Goal: Task Accomplishment & Management: Manage account settings

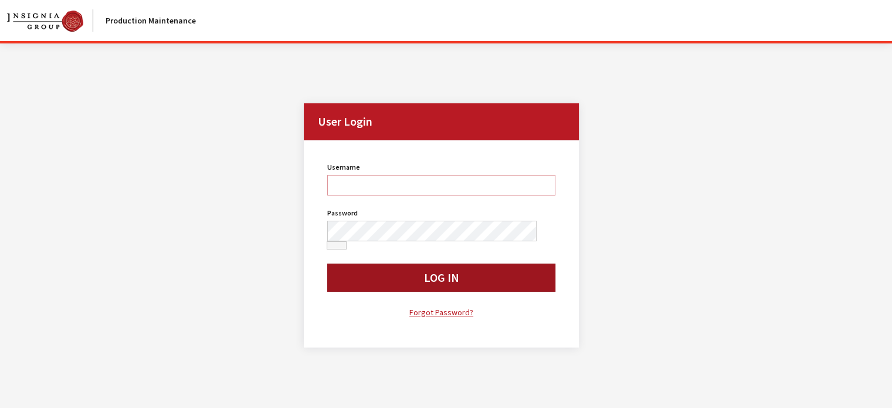
type input "jludwig"
click at [390, 275] on button "Log In" at bounding box center [441, 277] width 229 height 28
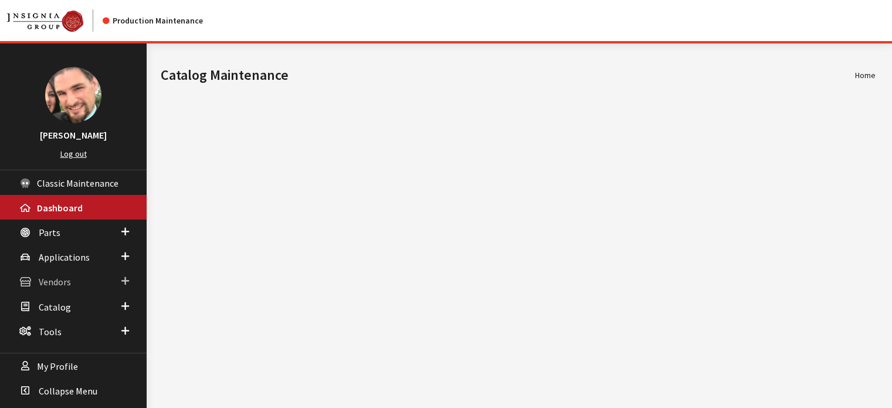
click at [44, 279] on span "Vendors" at bounding box center [55, 282] width 32 height 12
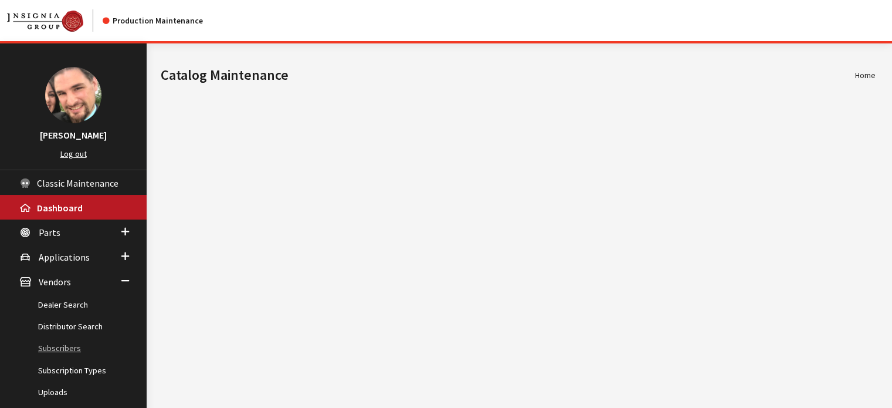
click at [67, 347] on link "Subscribers" at bounding box center [73, 348] width 147 height 22
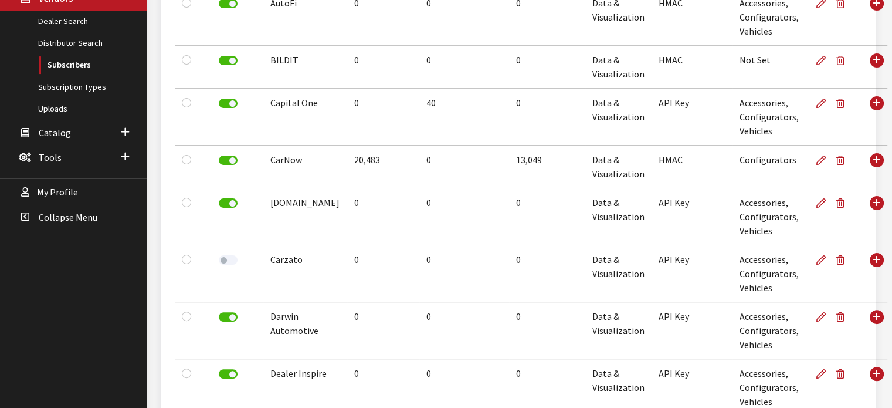
scroll to position [411, 0]
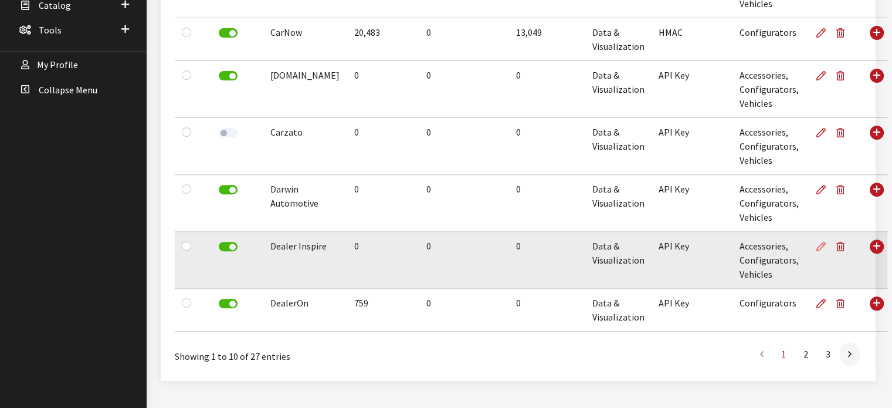
click at [817, 247] on icon at bounding box center [821, 246] width 9 height 9
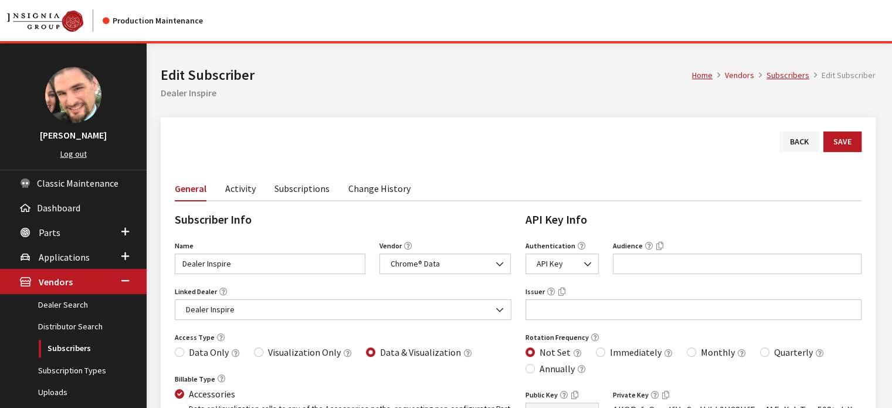
click at [234, 191] on link "Activity" at bounding box center [240, 187] width 31 height 25
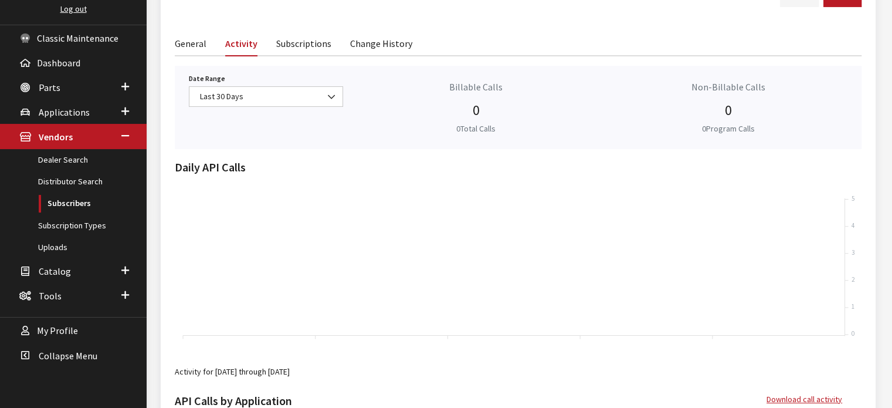
scroll to position [124, 0]
